Goal: Task Accomplishment & Management: Use online tool/utility

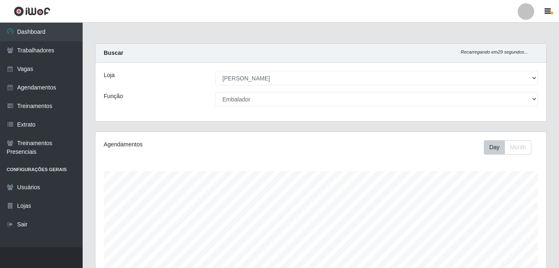
select select "430"
select select "1"
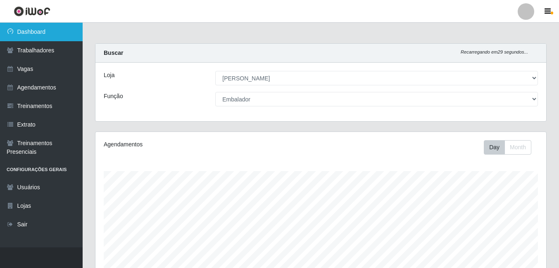
scroll to position [171, 450]
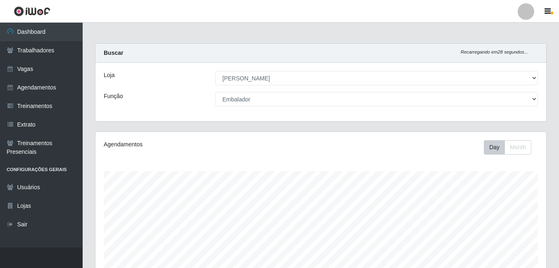
click at [48, 13] on img at bounding box center [32, 11] width 37 height 10
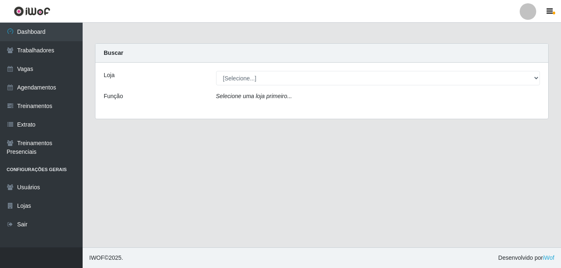
click at [259, 90] on div "Loja [Selecione...] [PERSON_NAME] Função Selecione uma loja primeiro..." at bounding box center [321, 91] width 453 height 56
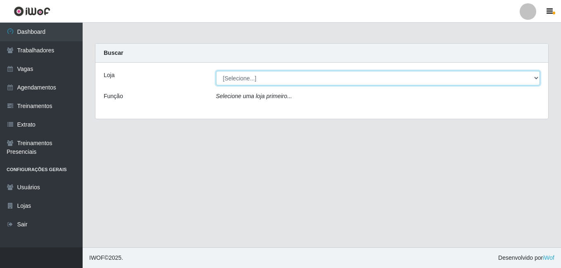
drag, startPoint x: 259, startPoint y: 81, endPoint x: 254, endPoint y: 86, distance: 7.3
click at [259, 81] on select "[Selecione...] [PERSON_NAME]" at bounding box center [378, 78] width 324 height 14
select select "430"
click at [216, 71] on select "[Selecione...] [PERSON_NAME]" at bounding box center [378, 78] width 324 height 14
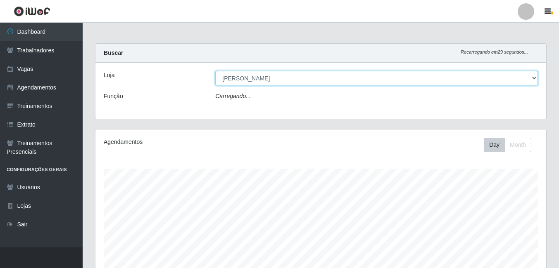
scroll to position [171, 450]
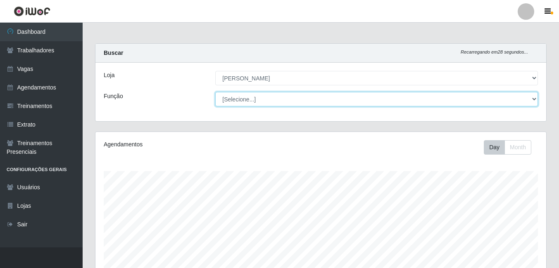
click at [246, 95] on select "[Selecione...] Auxiliar de Estacionamento Auxiliar de Estacionamento + Auxiliar…" at bounding box center [376, 99] width 322 height 14
select select "1"
click at [215, 92] on select "[Selecione...] Auxiliar de Estacionamento Auxiliar de Estacionamento + Auxiliar…" at bounding box center [376, 99] width 322 height 14
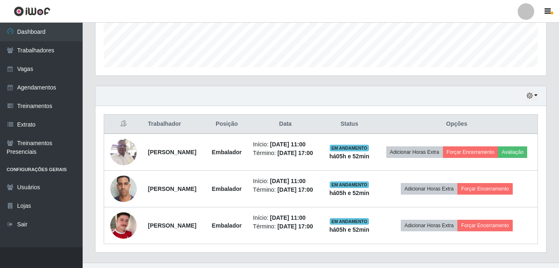
scroll to position [288, 0]
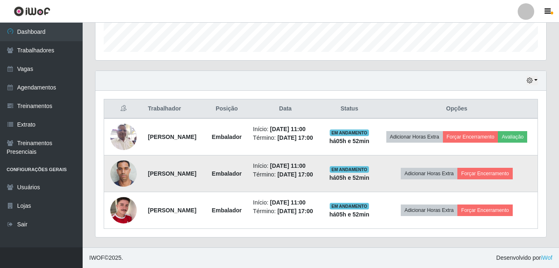
click at [122, 156] on img at bounding box center [123, 173] width 26 height 35
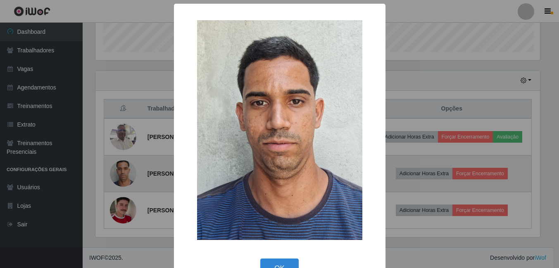
scroll to position [171, 446]
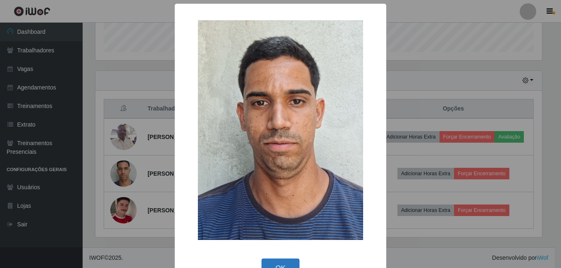
click at [279, 262] on button "OK" at bounding box center [280, 268] width 38 height 19
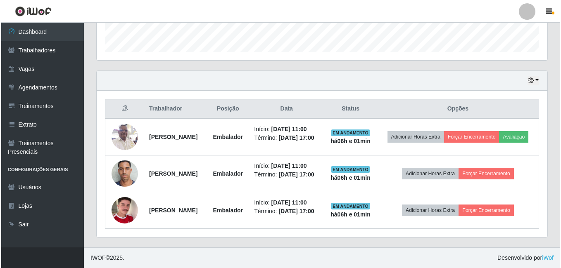
scroll to position [288, 0]
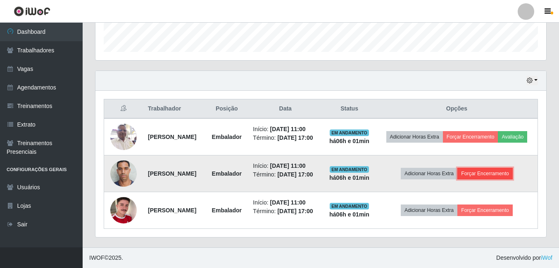
click at [508, 168] on button "Forçar Encerramento" at bounding box center [484, 174] width 55 height 12
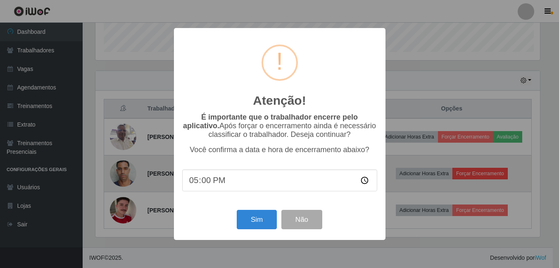
scroll to position [171, 446]
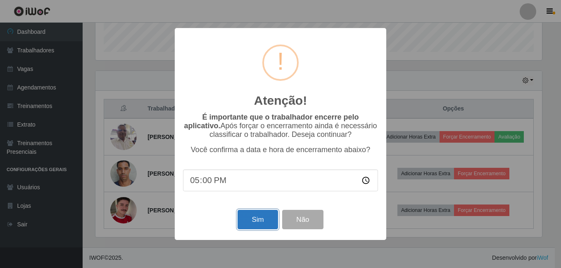
click at [264, 218] on button "Sim" at bounding box center [257, 219] width 40 height 19
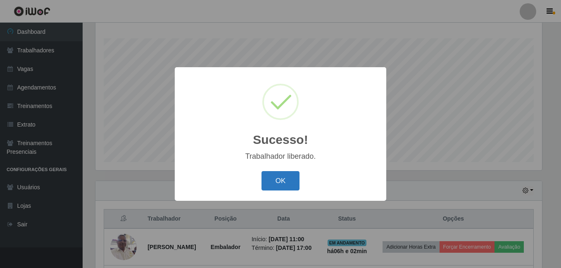
click at [280, 181] on button "OK" at bounding box center [280, 180] width 38 height 19
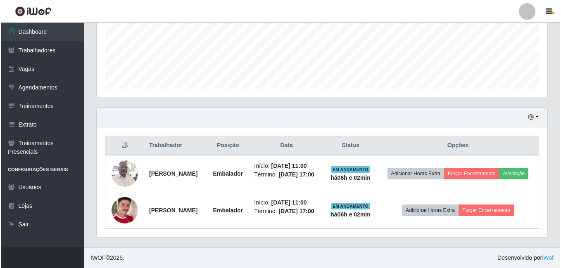
scroll to position [236, 0]
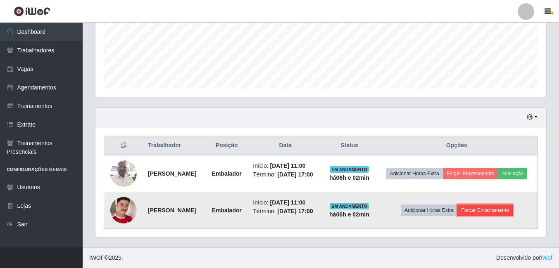
click at [502, 205] on button "Forçar Encerramento" at bounding box center [484, 211] width 55 height 12
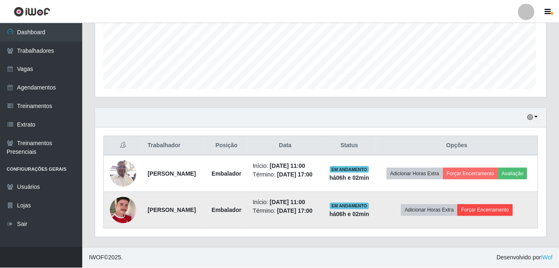
scroll to position [171, 446]
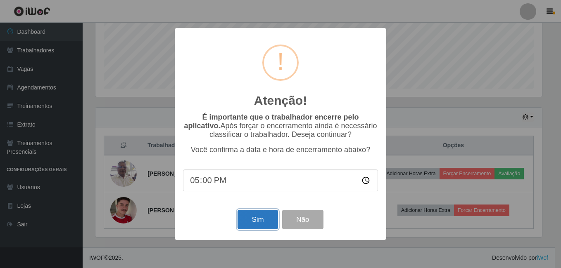
click at [263, 220] on button "Sim" at bounding box center [257, 219] width 40 height 19
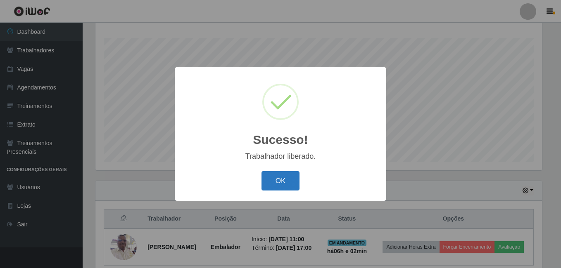
click at [292, 182] on button "OK" at bounding box center [280, 180] width 38 height 19
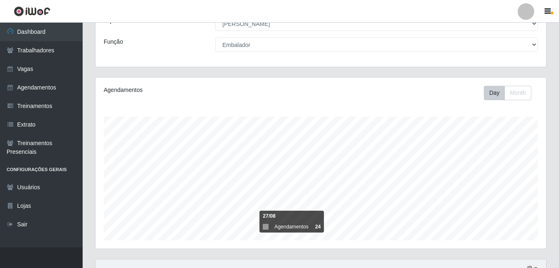
scroll to position [0, 0]
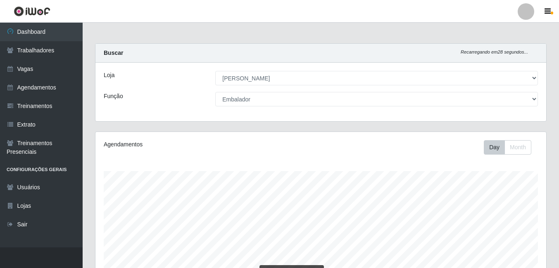
click at [35, 10] on img at bounding box center [32, 11] width 37 height 10
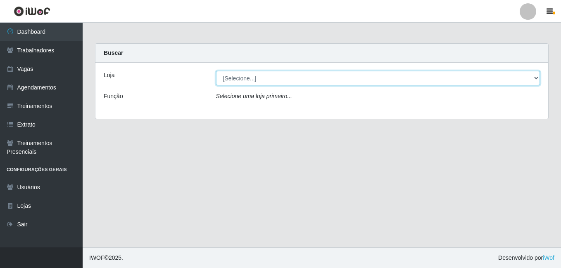
click at [263, 80] on select "[Selecione...] [PERSON_NAME]" at bounding box center [378, 78] width 324 height 14
select select "430"
click at [216, 71] on select "[Selecione...] [PERSON_NAME]" at bounding box center [378, 78] width 324 height 14
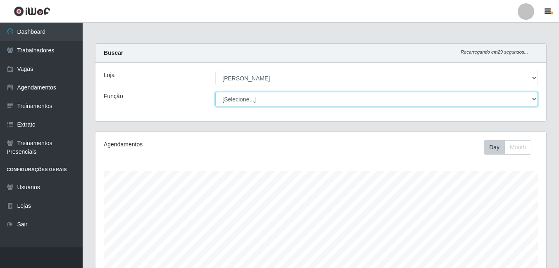
scroll to position [171, 450]
click at [246, 95] on select "[Selecione...] Auxiliar de Estacionamento Auxiliar de Estacionamento + Auxiliar…" at bounding box center [376, 99] width 322 height 14
select select "1"
click at [215, 92] on select "[Selecione...] Auxiliar de Estacionamento Auxiliar de Estacionamento + Auxiliar…" at bounding box center [376, 99] width 322 height 14
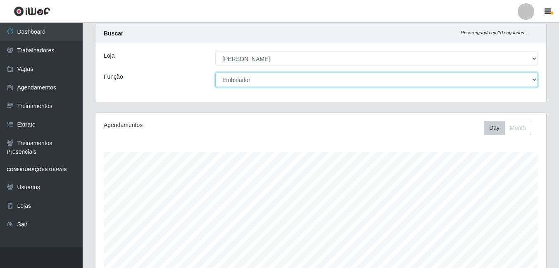
scroll to position [0, 0]
